Goal: Share content: Share content

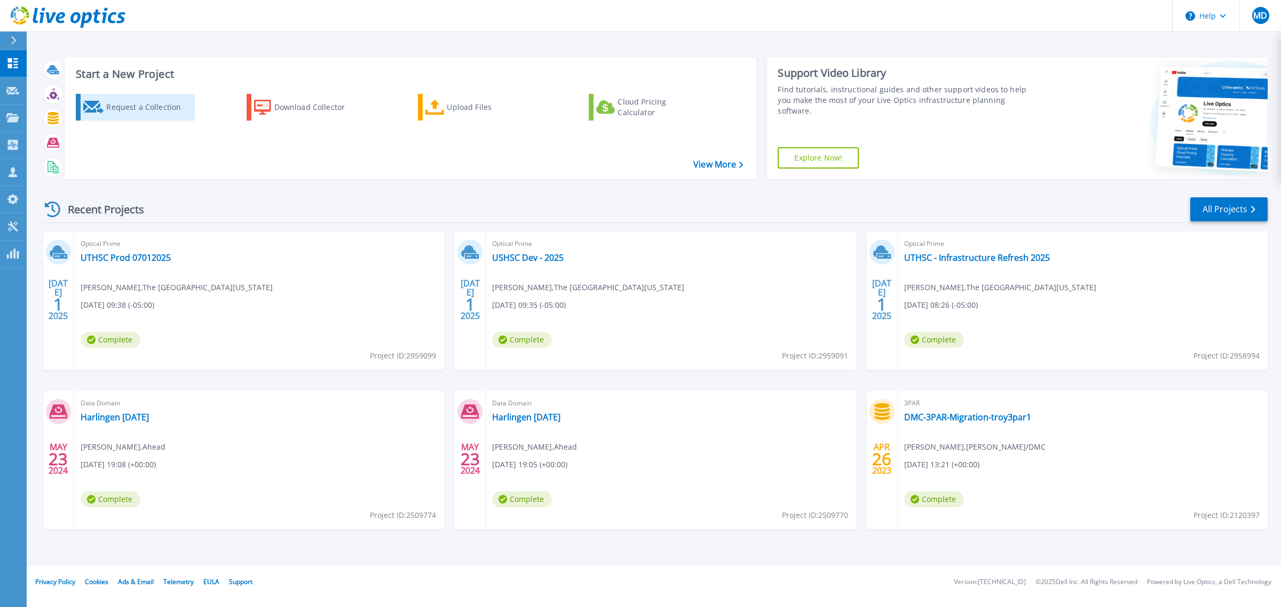
click at [120, 108] on div "Request a Collection" at bounding box center [148, 107] width 85 height 21
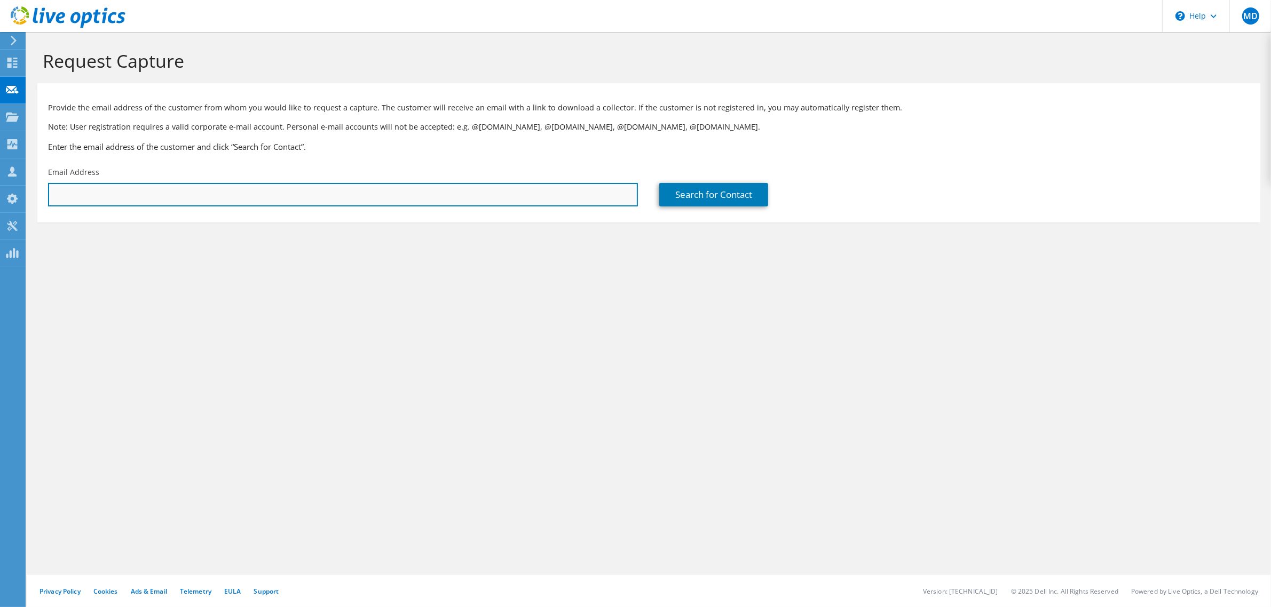
click at [276, 192] on input "text" at bounding box center [343, 194] width 590 height 23
type input "c"
click at [67, 186] on input "text" at bounding box center [343, 194] width 590 height 23
type input "cstachow@uthsc.edu"
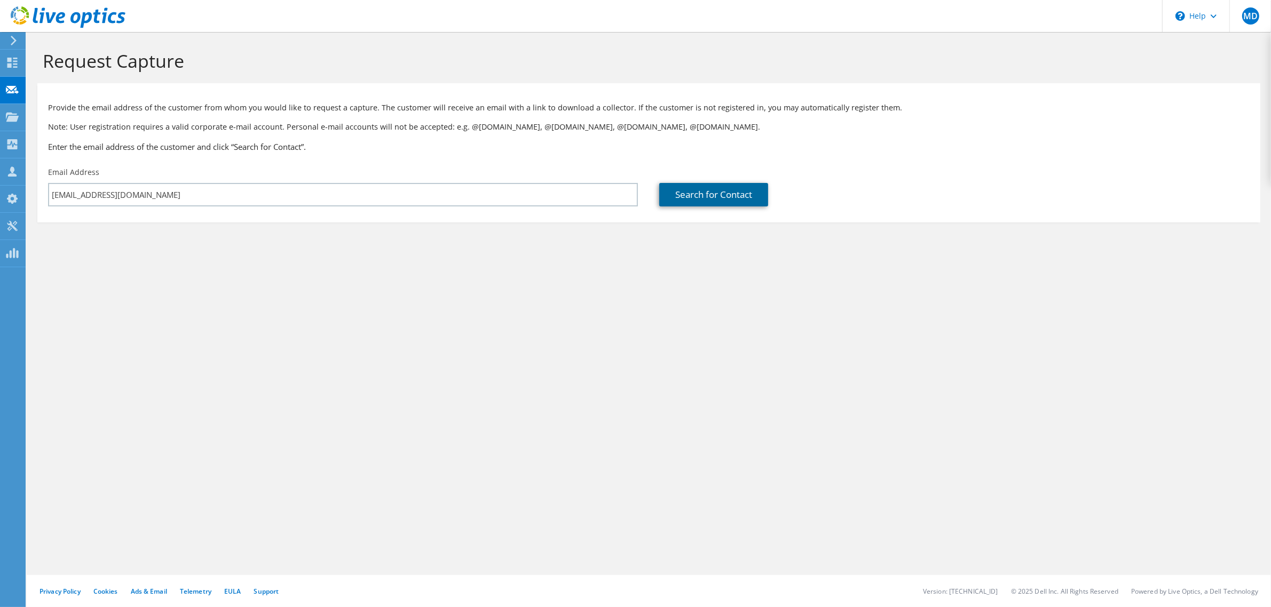
click at [726, 193] on link "Search for Contact" at bounding box center [713, 194] width 109 height 23
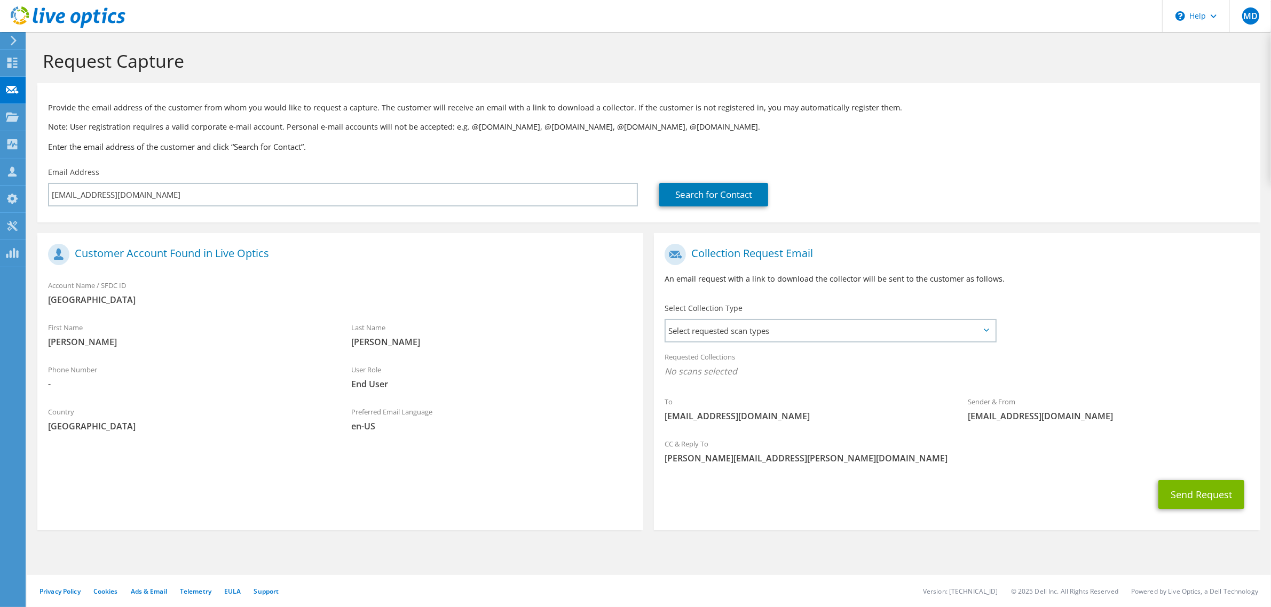
click at [986, 330] on icon at bounding box center [986, 330] width 5 height 3
click at [882, 335] on span "Select requested scan types" at bounding box center [829, 330] width 329 height 21
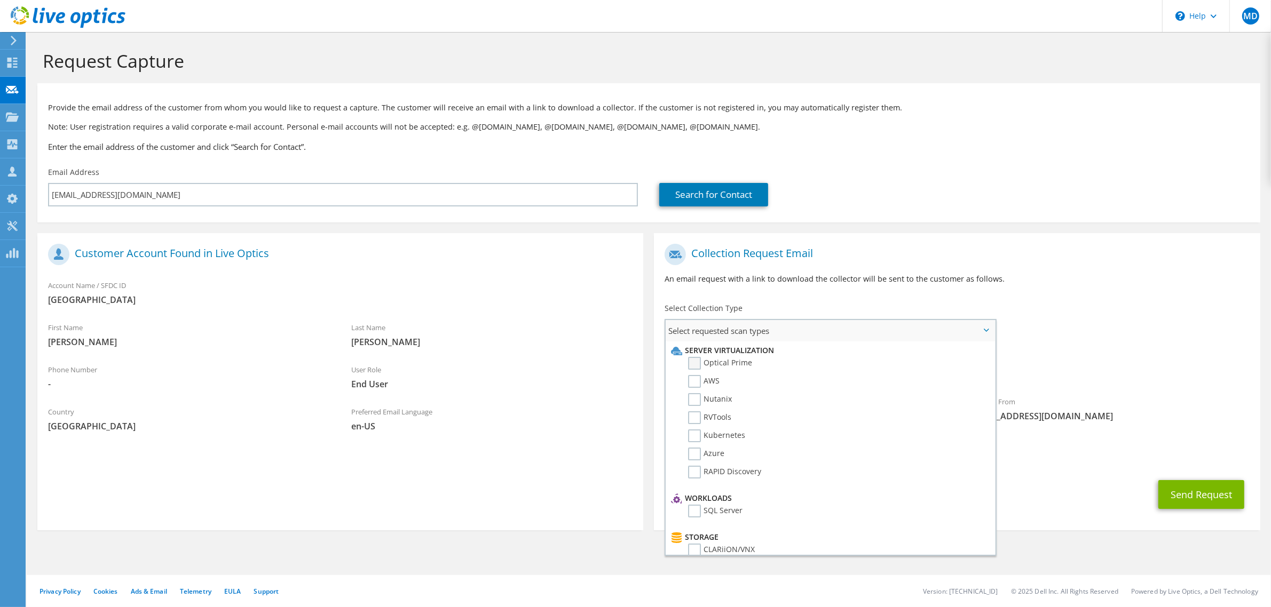
click at [690, 362] on label "Optical Prime" at bounding box center [720, 363] width 64 height 13
click at [0, 0] on input "Optical Prime" at bounding box center [0, 0] width 0 height 0
click at [719, 447] on label "PowerStore" at bounding box center [716, 453] width 56 height 13
click at [0, 0] on input "PowerStore" at bounding box center [0, 0] width 0 height 0
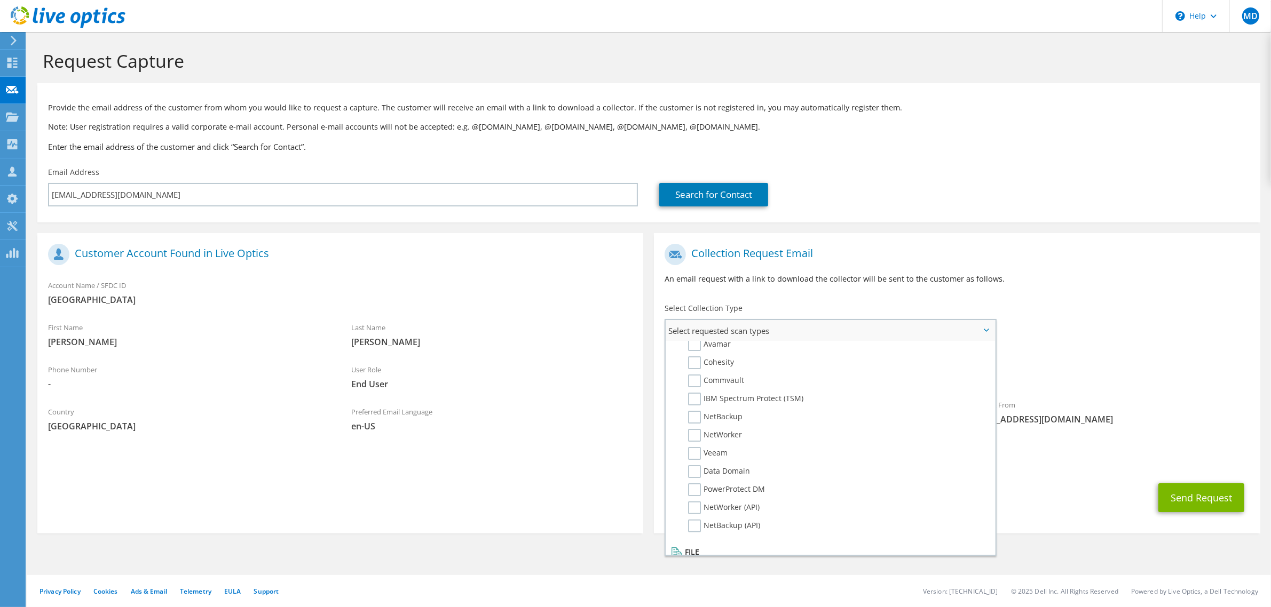
scroll to position [0, 0]
drag, startPoint x: 1151, startPoint y: 503, endPoint x: 1141, endPoint y: 505, distance: 10.0
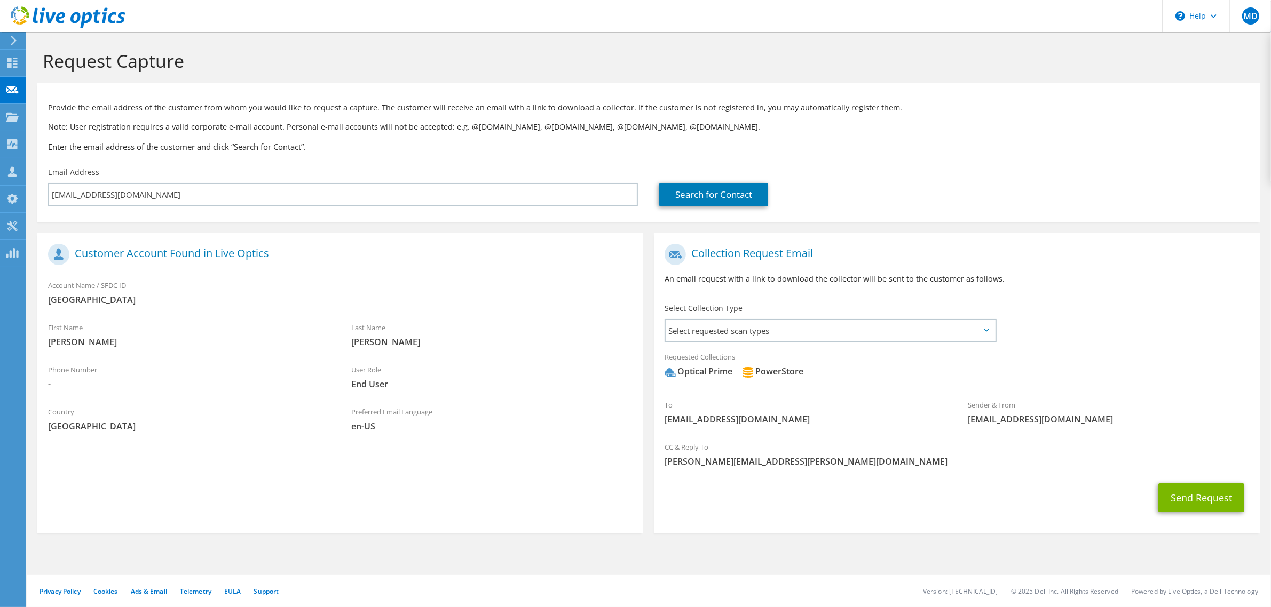
drag, startPoint x: 1141, startPoint y: 505, endPoint x: 997, endPoint y: 135, distance: 397.4
click at [997, 135] on div "Provide the email address of the customer from whom you would like to request a…" at bounding box center [648, 125] width 1223 height 73
click at [984, 329] on icon at bounding box center [986, 330] width 5 height 3
click at [984, 330] on icon at bounding box center [986, 330] width 5 height 3
click at [1190, 498] on button "Send Request" at bounding box center [1201, 498] width 86 height 29
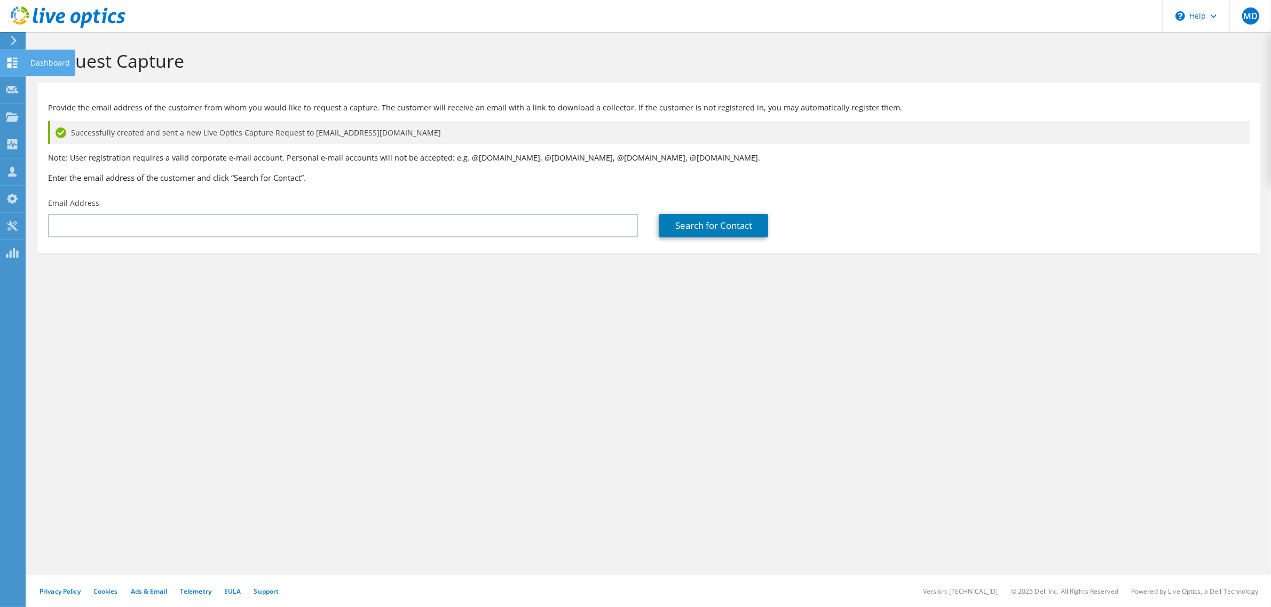
click at [11, 67] on use at bounding box center [12, 63] width 10 height 10
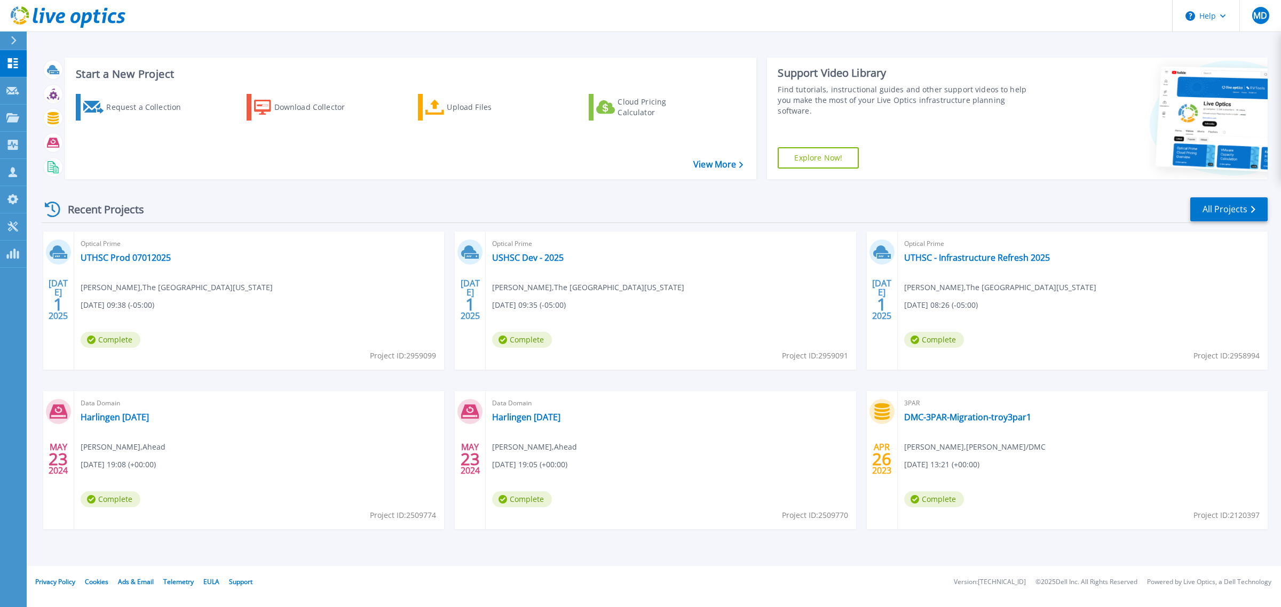
drag, startPoint x: 540, startPoint y: 260, endPoint x: 394, endPoint y: 297, distance: 150.1
click at [394, 297] on div "Optical Prime UTHSC Prod 07012025 Sheila Roby Rhodes , The University of Tennes…" at bounding box center [259, 301] width 370 height 138
click at [523, 260] on link "USHSC Dev - 2025" at bounding box center [528, 257] width 72 height 11
click at [1001, 259] on link "UTHSC - Infrastructure Refresh 2025" at bounding box center [977, 257] width 146 height 11
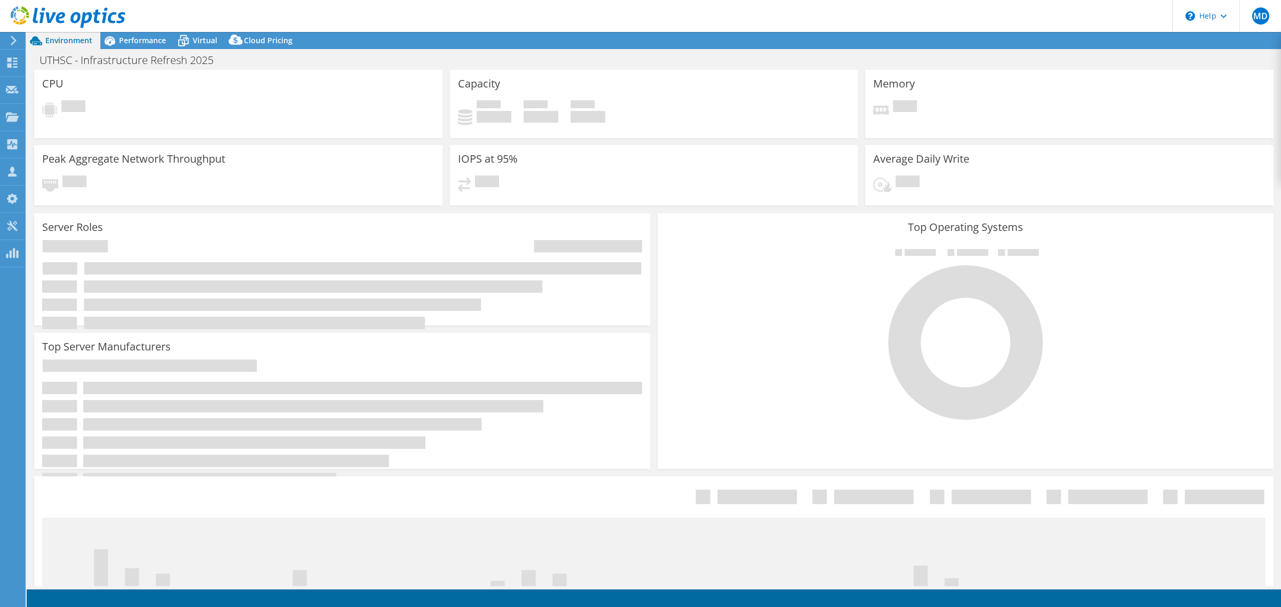
select select "USD"
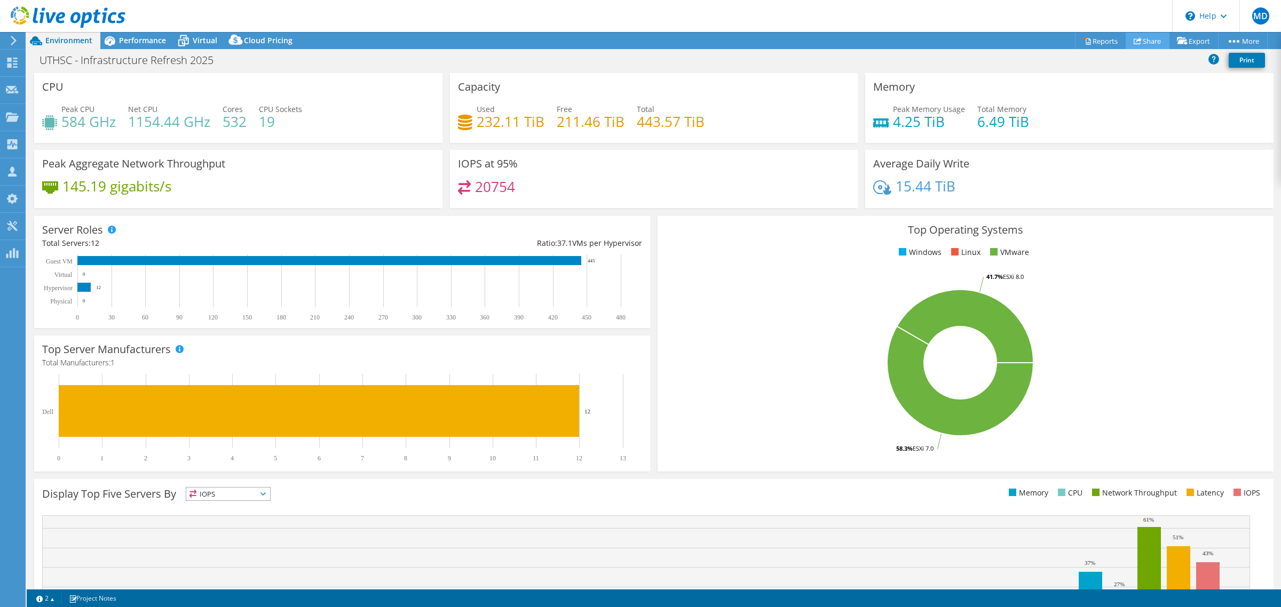
click at [1140, 38] on link "Share" at bounding box center [1148, 41] width 44 height 17
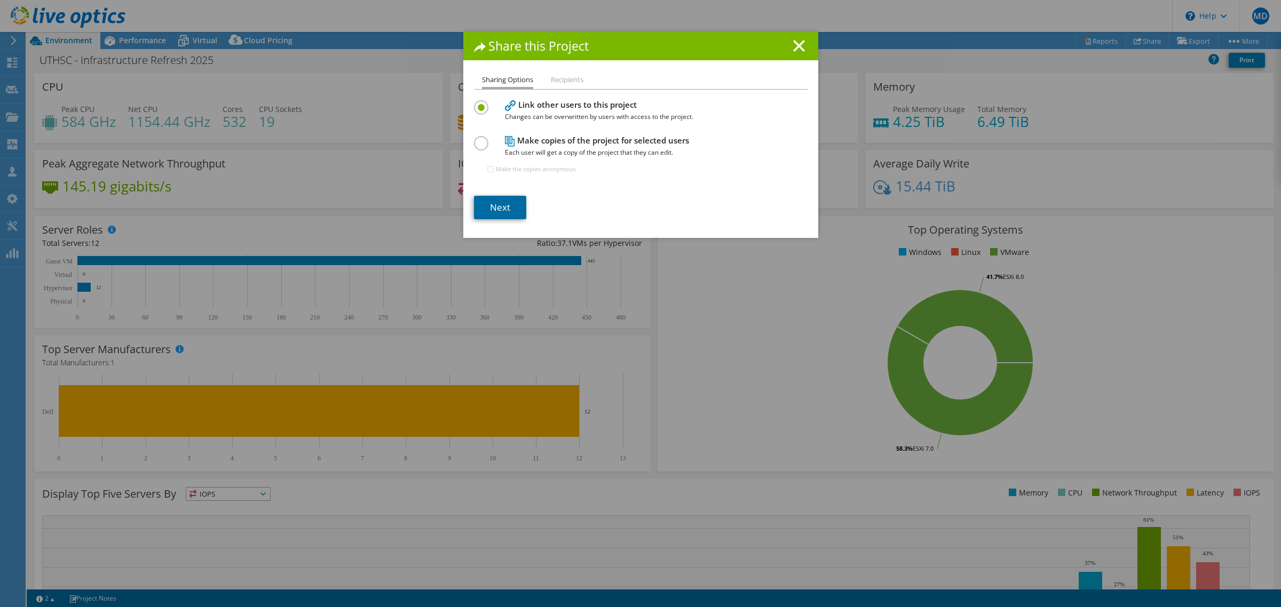
click at [496, 211] on link "Next" at bounding box center [500, 207] width 52 height 23
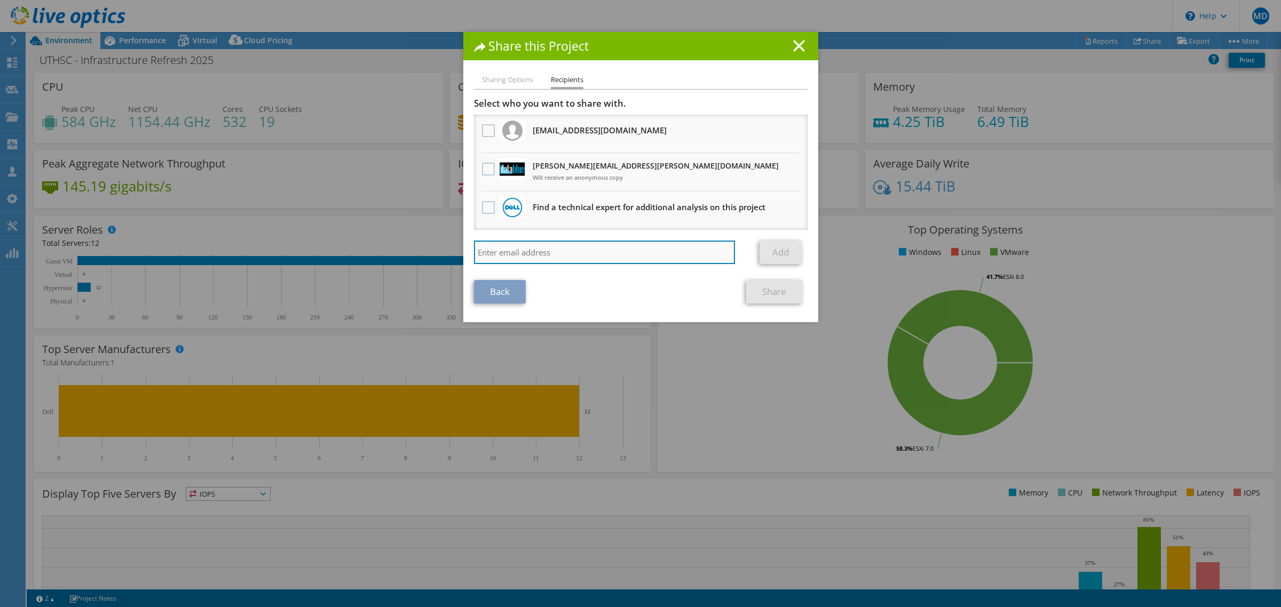
click at [552, 255] on input "search" at bounding box center [604, 252] width 261 height 23
click at [525, 256] on input "ryan.z" at bounding box center [604, 252] width 261 height 23
type input "ryan.zeigler@dell.com"
click at [783, 254] on link "Add" at bounding box center [780, 252] width 42 height 23
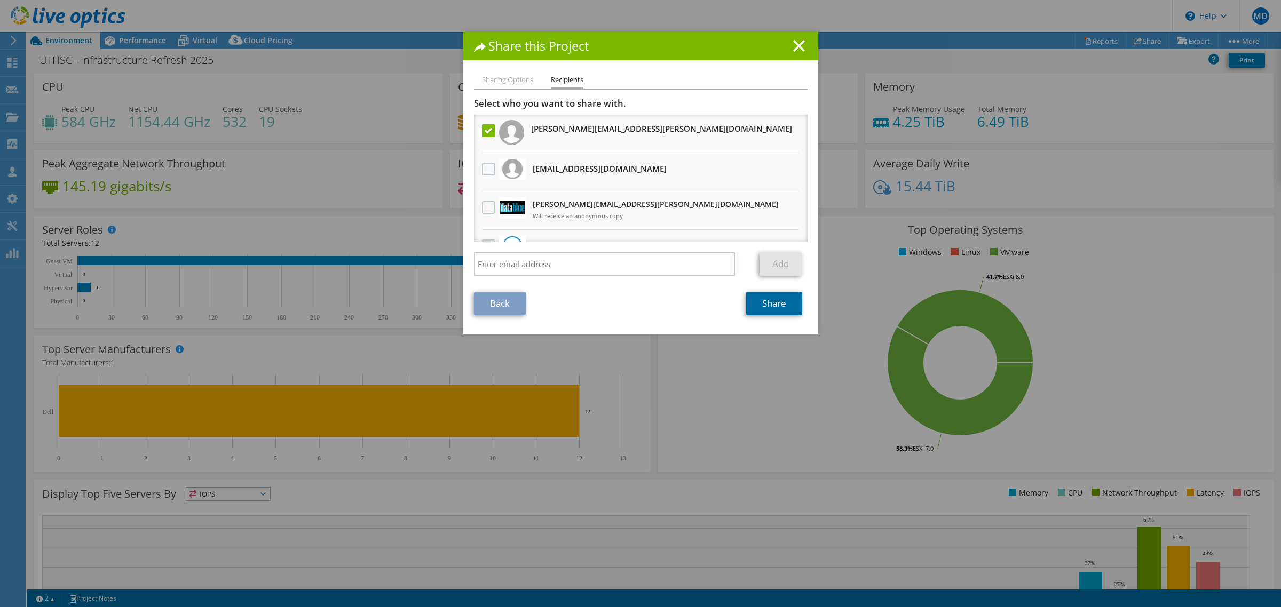
click at [763, 305] on link "Share" at bounding box center [774, 303] width 56 height 23
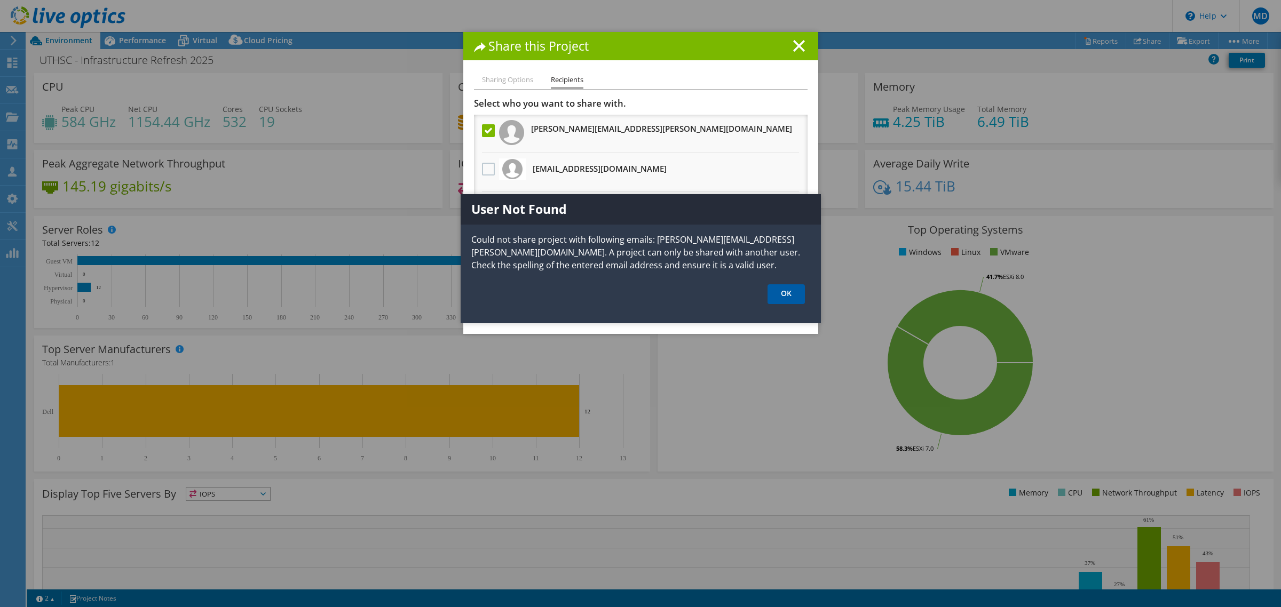
click at [783, 294] on link "OK" at bounding box center [785, 294] width 37 height 20
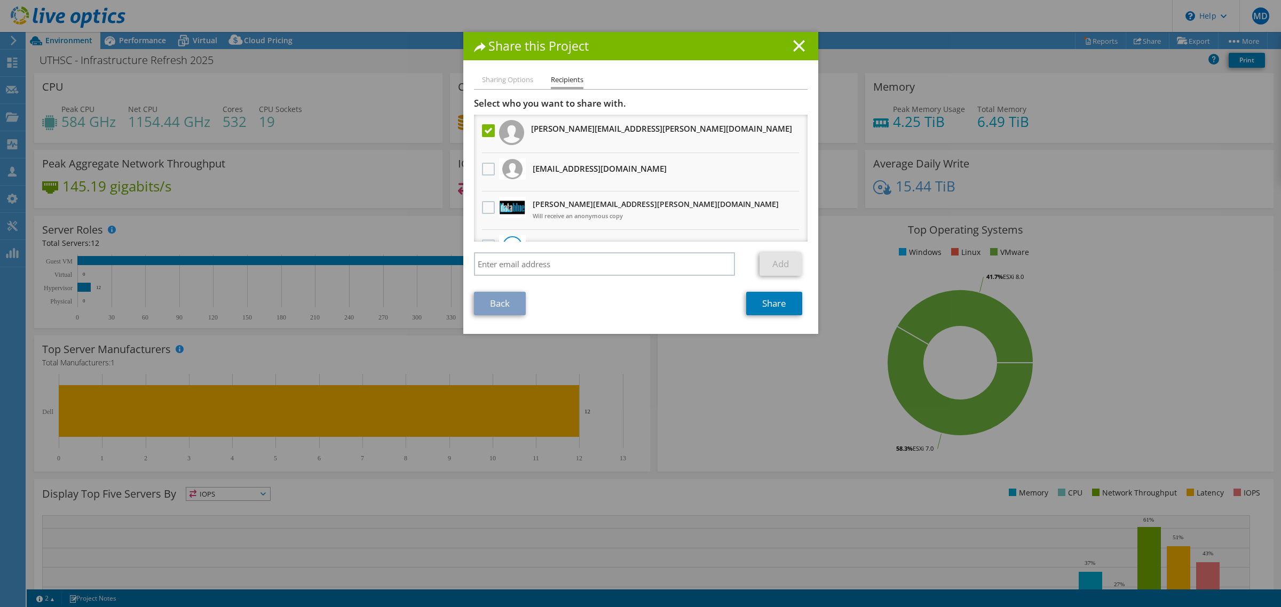
click at [793, 45] on icon at bounding box center [799, 46] width 12 height 12
